Goal: Task Accomplishment & Management: Manage account settings

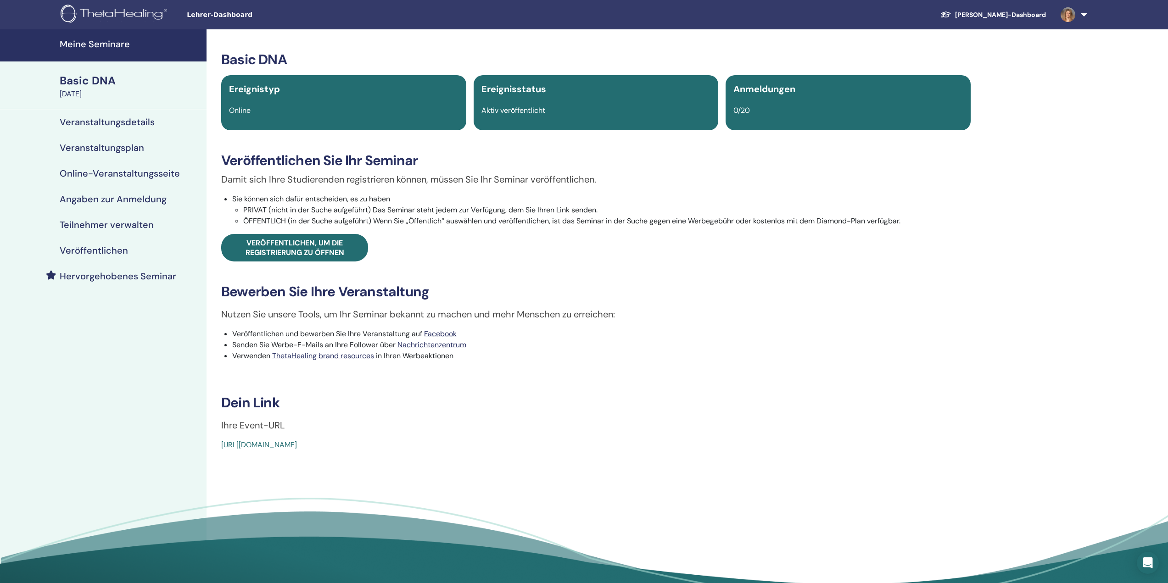
click at [107, 41] on h4 "Meine Seminare" at bounding box center [130, 44] width 141 height 11
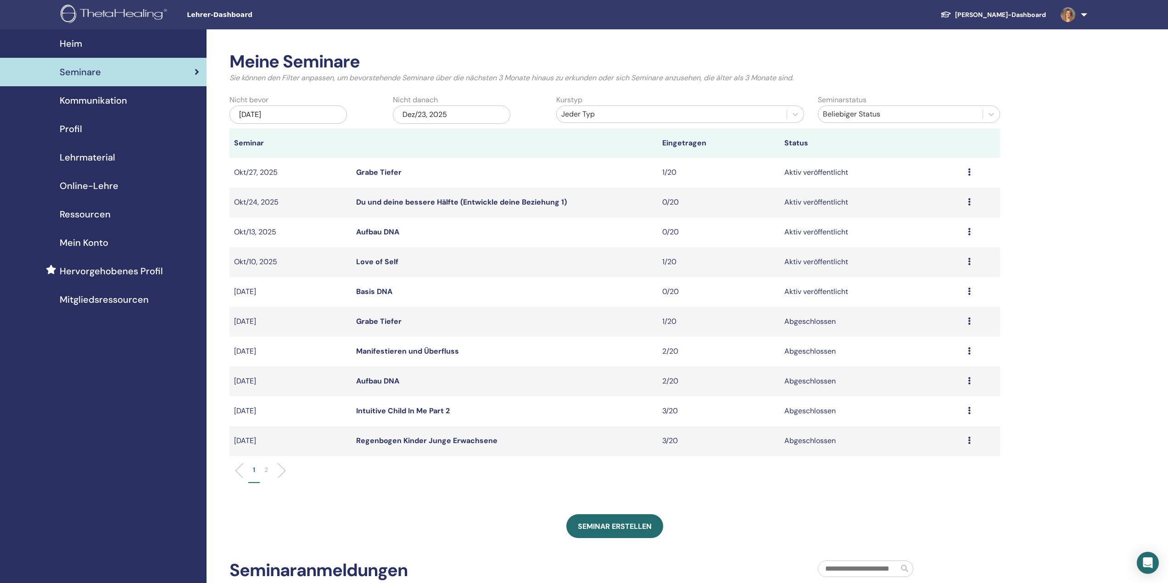
click at [374, 164] on td "Grabe Tiefer" at bounding box center [505, 173] width 306 height 30
click at [374, 168] on link "Grabe Tiefer" at bounding box center [378, 173] width 45 height 10
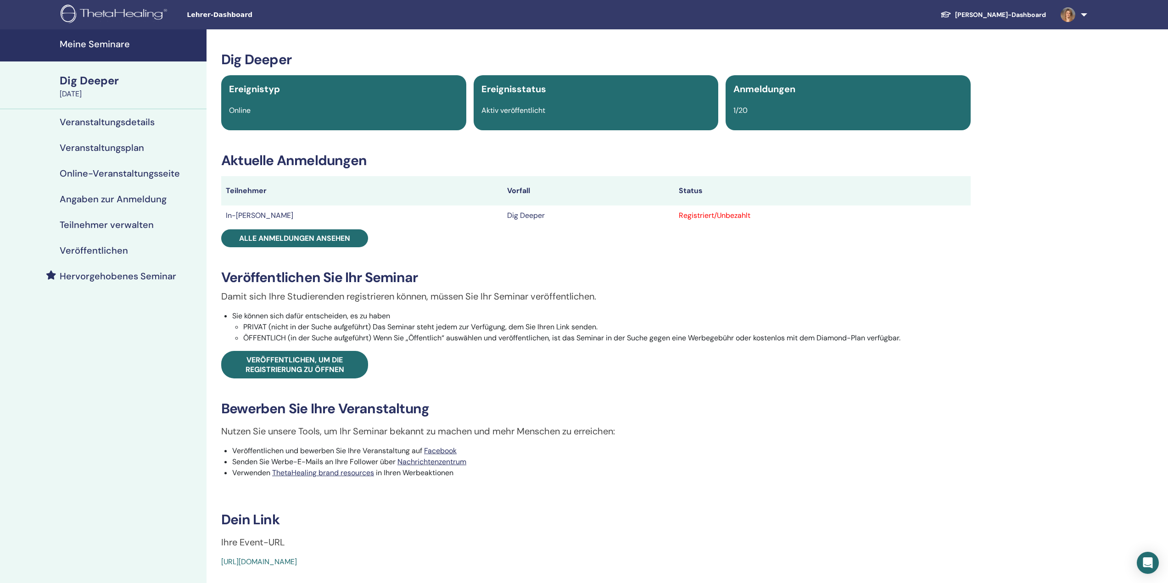
click at [118, 221] on h4 "Teilnehmer verwalten" at bounding box center [107, 224] width 94 height 11
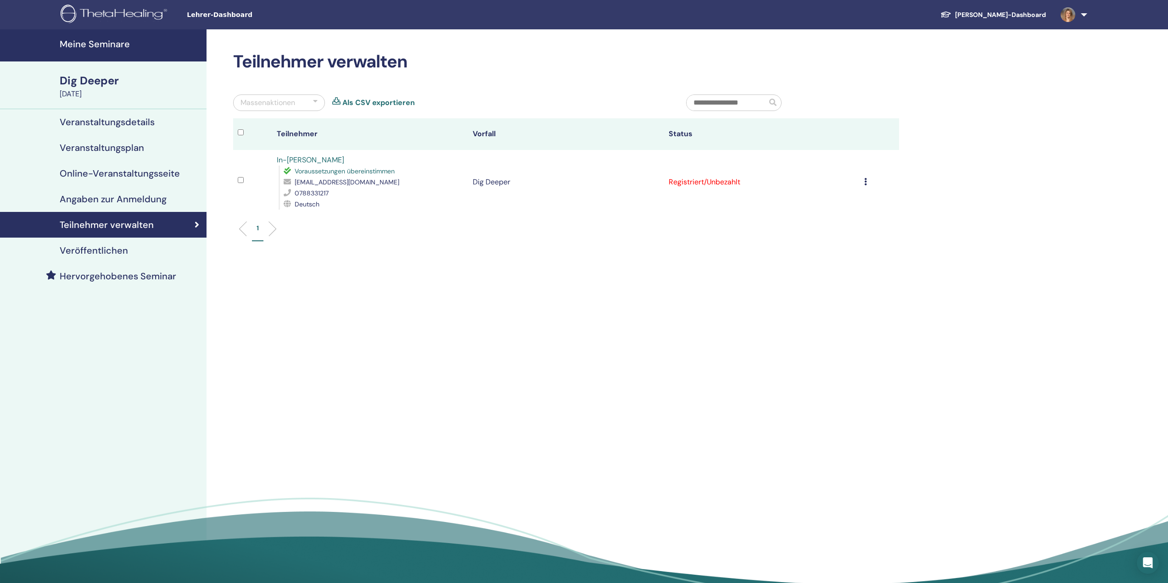
click at [289, 170] on icon at bounding box center [289, 170] width 11 height 7
click at [311, 207] on span "Deutsch" at bounding box center [307, 204] width 25 height 8
click at [284, 161] on link "In-Hua Chou" at bounding box center [310, 160] width 67 height 10
drag, startPoint x: 365, startPoint y: 183, endPoint x: 295, endPoint y: 184, distance: 70.2
click at [295, 184] on span "mail@shiatsutherapy.ch" at bounding box center [347, 182] width 105 height 8
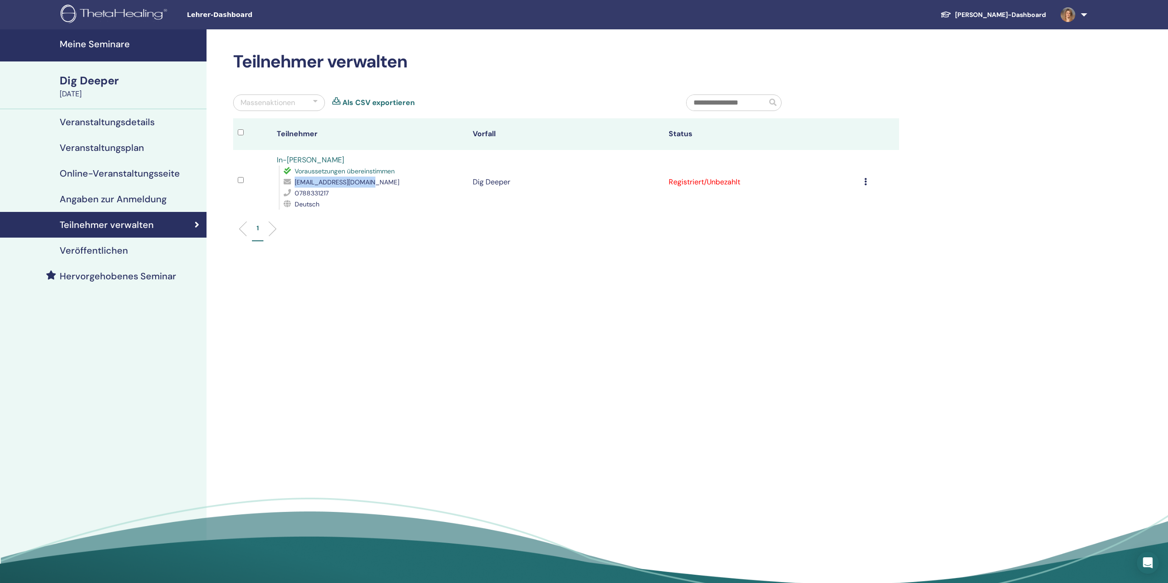
copy span "mail@shiatsutherapy.ch"
click at [117, 46] on h4 "Meine Seminare" at bounding box center [130, 44] width 141 height 11
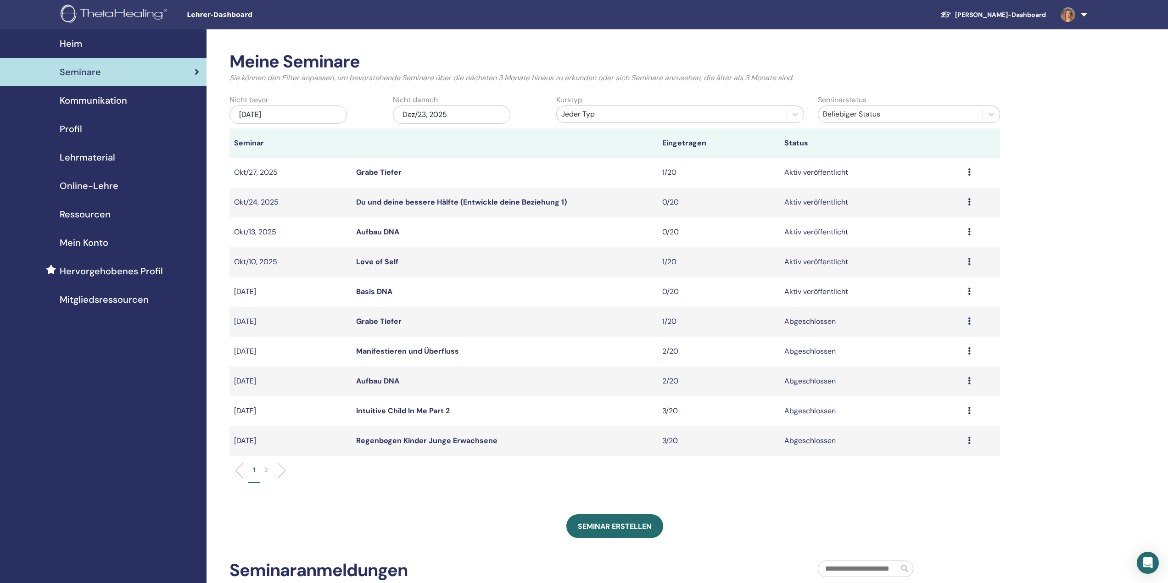
click at [373, 227] on td "Aufbau DNA" at bounding box center [505, 233] width 306 height 30
click at [372, 230] on link "Aufbau DNA" at bounding box center [377, 232] width 43 height 10
click at [405, 352] on link "Manifestieren und Überfluss" at bounding box center [407, 351] width 103 height 10
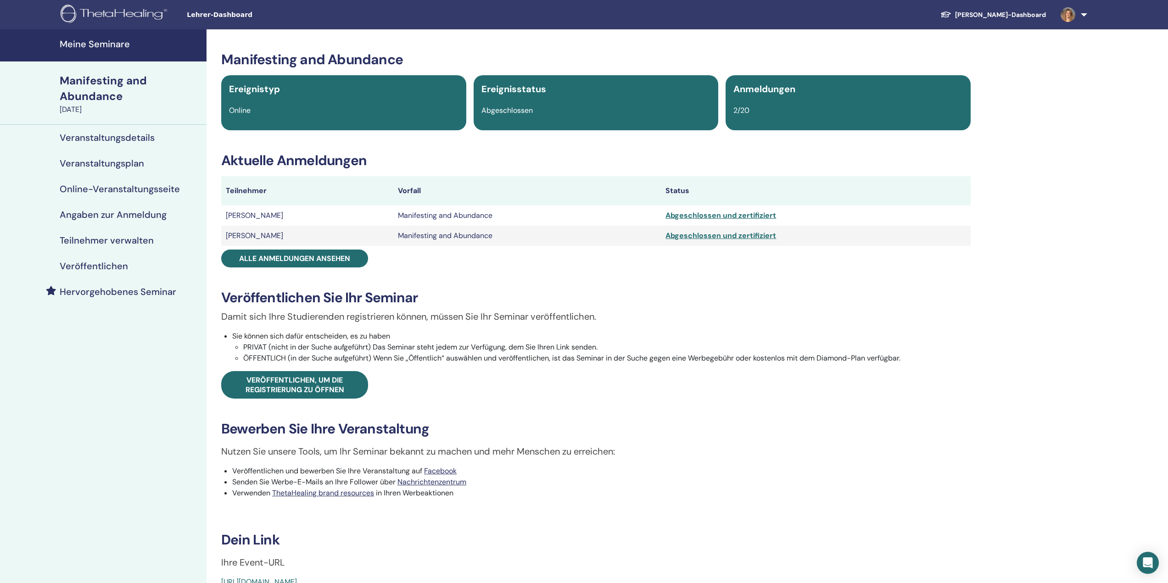
click at [102, 244] on h4 "Teilnehmer verwalten" at bounding box center [107, 240] width 94 height 11
